Goal: Task Accomplishment & Management: Use online tool/utility

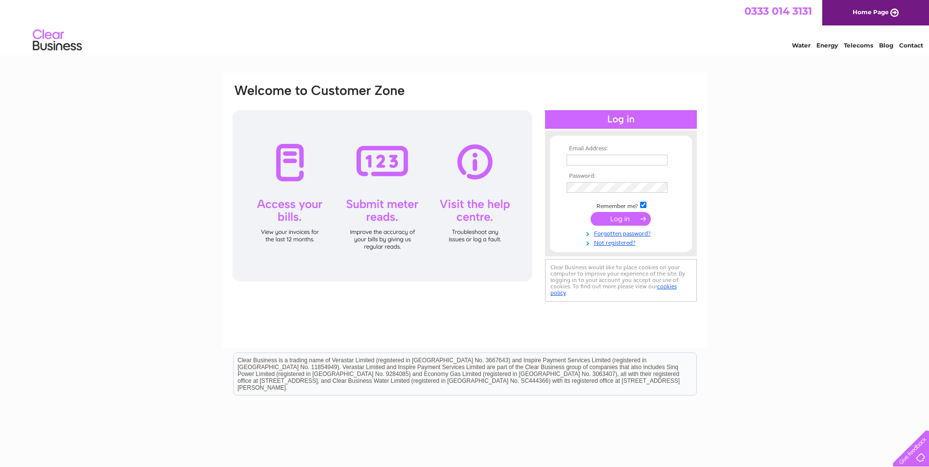
type input "mike.mcdonald@mcdonaldscaffolding.com"
click at [615, 224] on input "submit" at bounding box center [621, 219] width 60 height 14
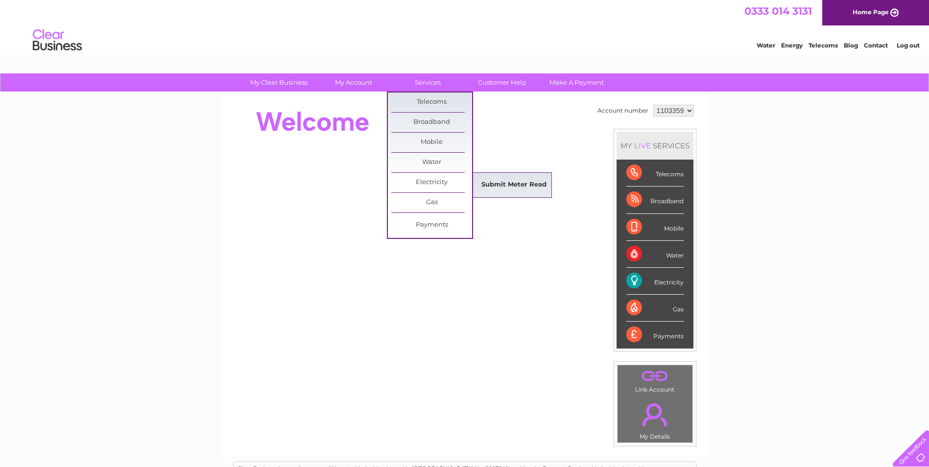
click at [513, 186] on link "Submit Meter Read" at bounding box center [514, 185] width 81 height 20
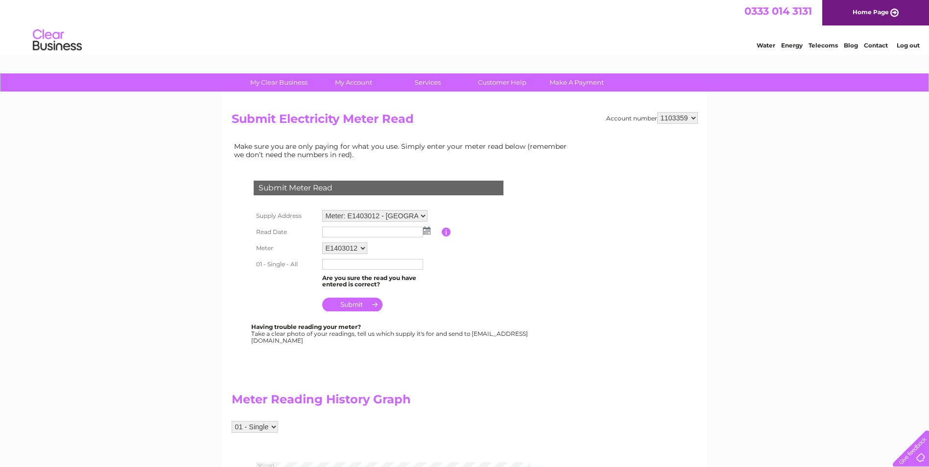
click at [376, 235] on input "text" at bounding box center [372, 232] width 101 height 11
click at [428, 228] on img at bounding box center [427, 231] width 7 height 8
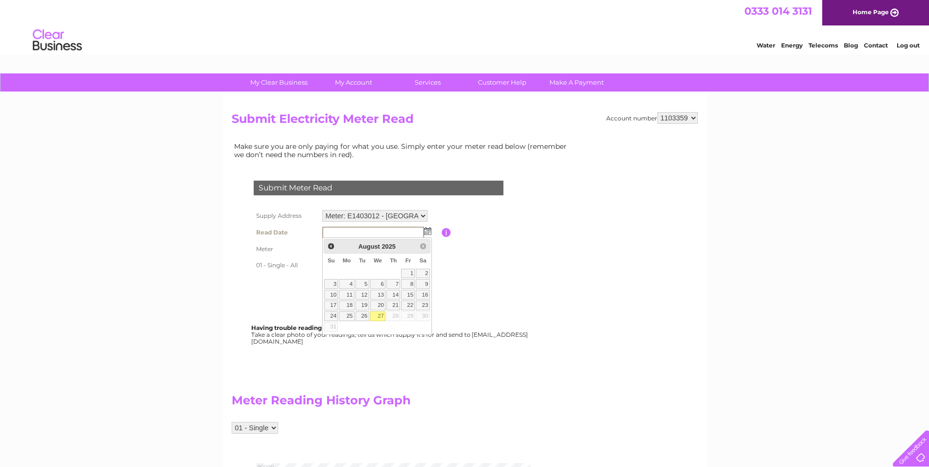
click at [379, 317] on link "27" at bounding box center [378, 317] width 16 height 10
type input "[DATE]"
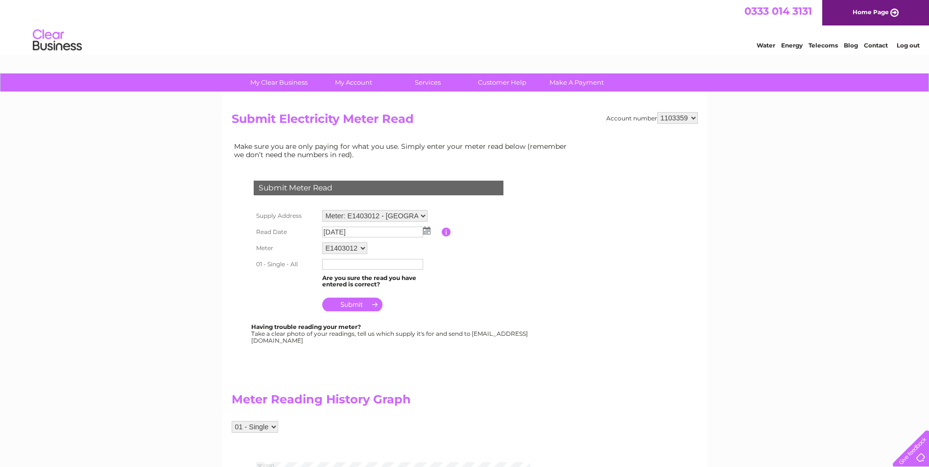
click at [331, 265] on input "text" at bounding box center [372, 264] width 101 height 11
click at [343, 267] on input "text" at bounding box center [373, 265] width 102 height 12
type input "85679"
click at [357, 302] on input "submit" at bounding box center [352, 305] width 60 height 14
